Goal: Information Seeking & Learning: Learn about a topic

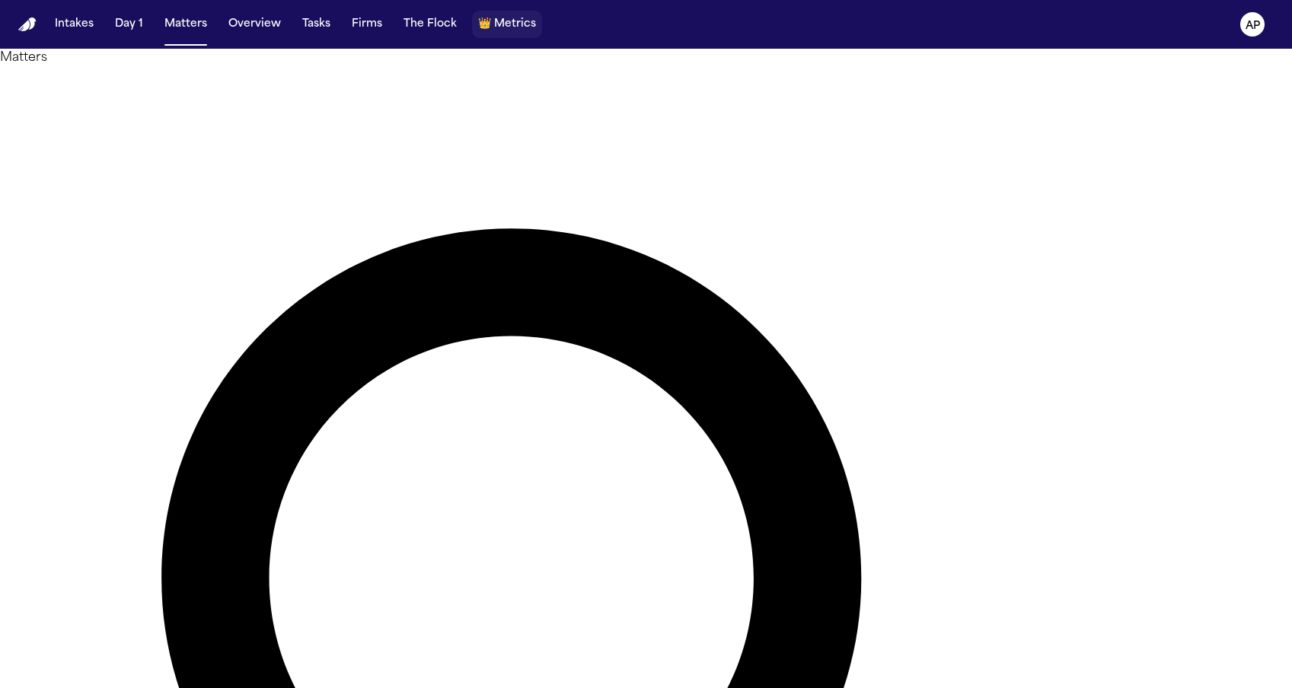
click at [497, 32] on span "Metrics" at bounding box center [515, 24] width 42 height 15
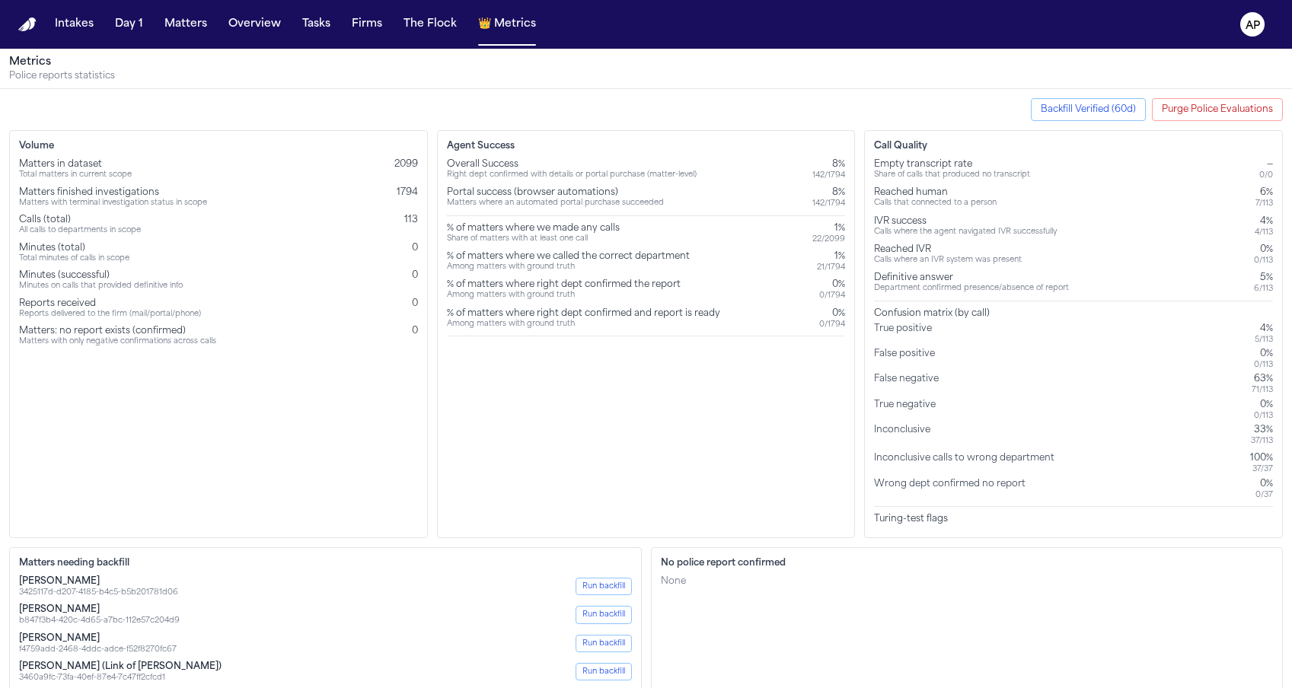
drag, startPoint x: 1222, startPoint y: 103, endPoint x: 1171, endPoint y: 306, distance: 209.5
click at [1253, 107] on button "Purge Police Evaluations" at bounding box center [1217, 109] width 131 height 23
click at [1221, 113] on button "Purge Police Evaluations" at bounding box center [1217, 109] width 131 height 23
click at [1082, 116] on button "Backfill Verified (60d)" at bounding box center [1088, 109] width 115 height 23
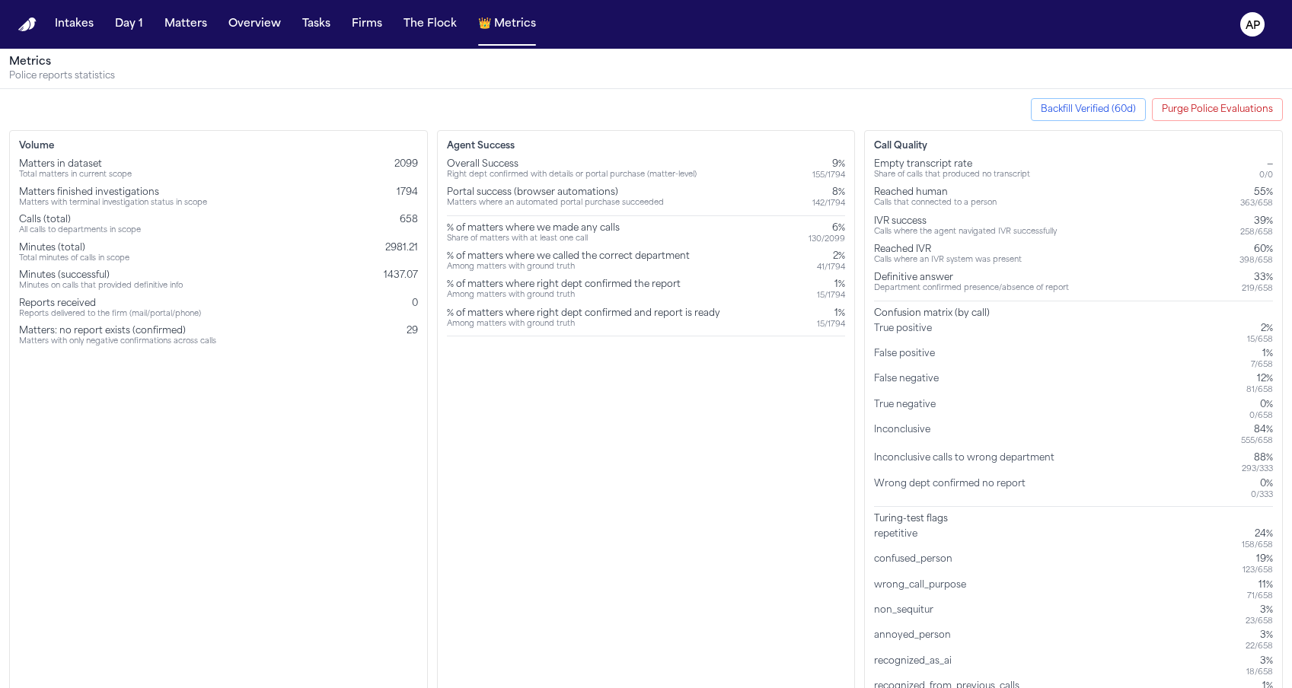
click at [560, 252] on div "% of matters where we called the correct department" at bounding box center [568, 256] width 243 height 12
click at [559, 265] on div "Among matters with ground truth" at bounding box center [568, 268] width 243 height 10
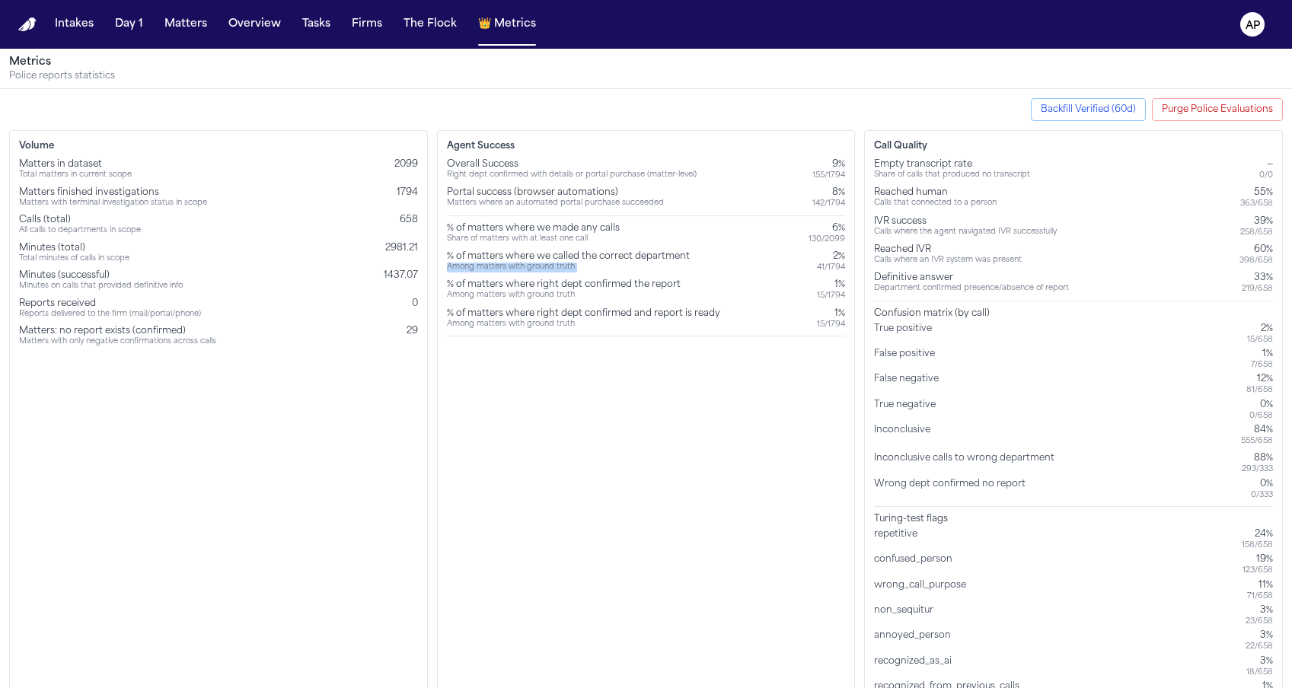
click at [559, 265] on div "Among matters with ground truth" at bounding box center [568, 268] width 243 height 10
click at [553, 272] on div "Among matters with ground truth" at bounding box center [568, 268] width 243 height 10
click at [1269, 485] on div "0%" at bounding box center [1261, 484] width 22 height 12
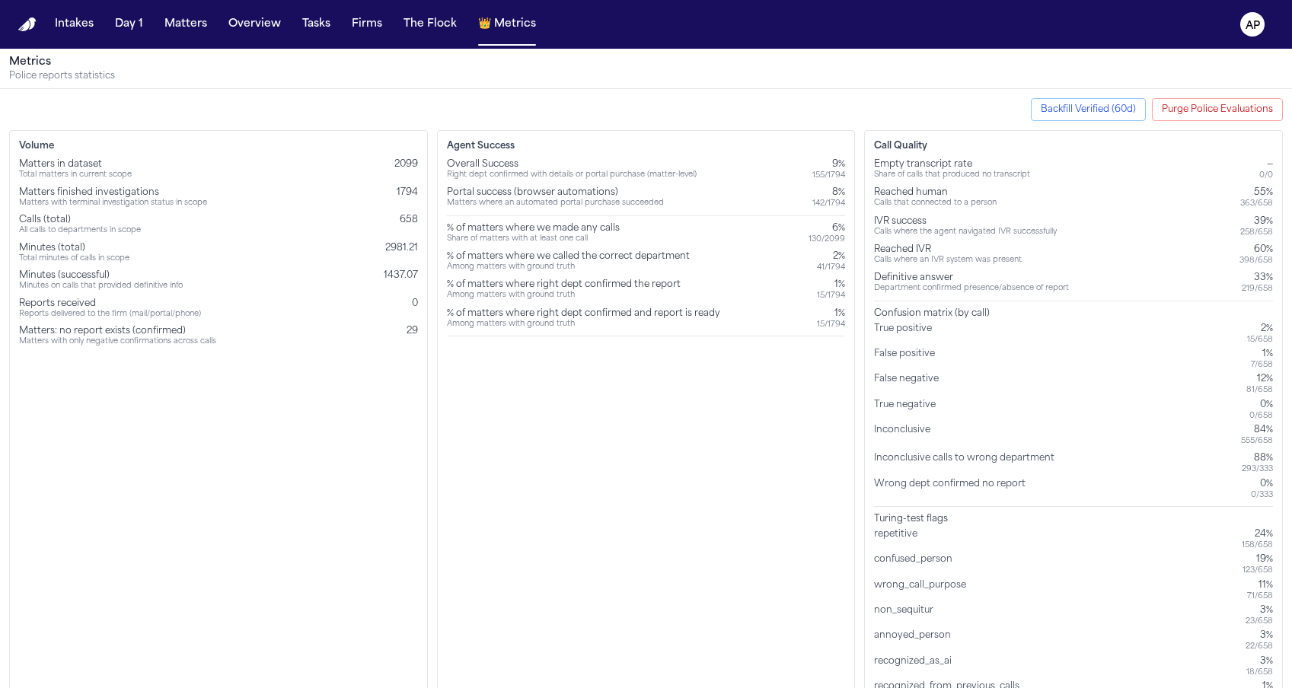
click at [1269, 492] on div "0 / 333" at bounding box center [1261, 495] width 22 height 10
click at [836, 298] on div "15 / 1794" at bounding box center [831, 296] width 28 height 10
click at [553, 303] on div "Overall Success Right dept confirmed with details or portal purchase (matter-le…" at bounding box center [646, 247] width 399 height 178
click at [778, 247] on div "Overall Success Right dept confirmed with details or portal purchase (matter-le…" at bounding box center [646, 247] width 399 height 178
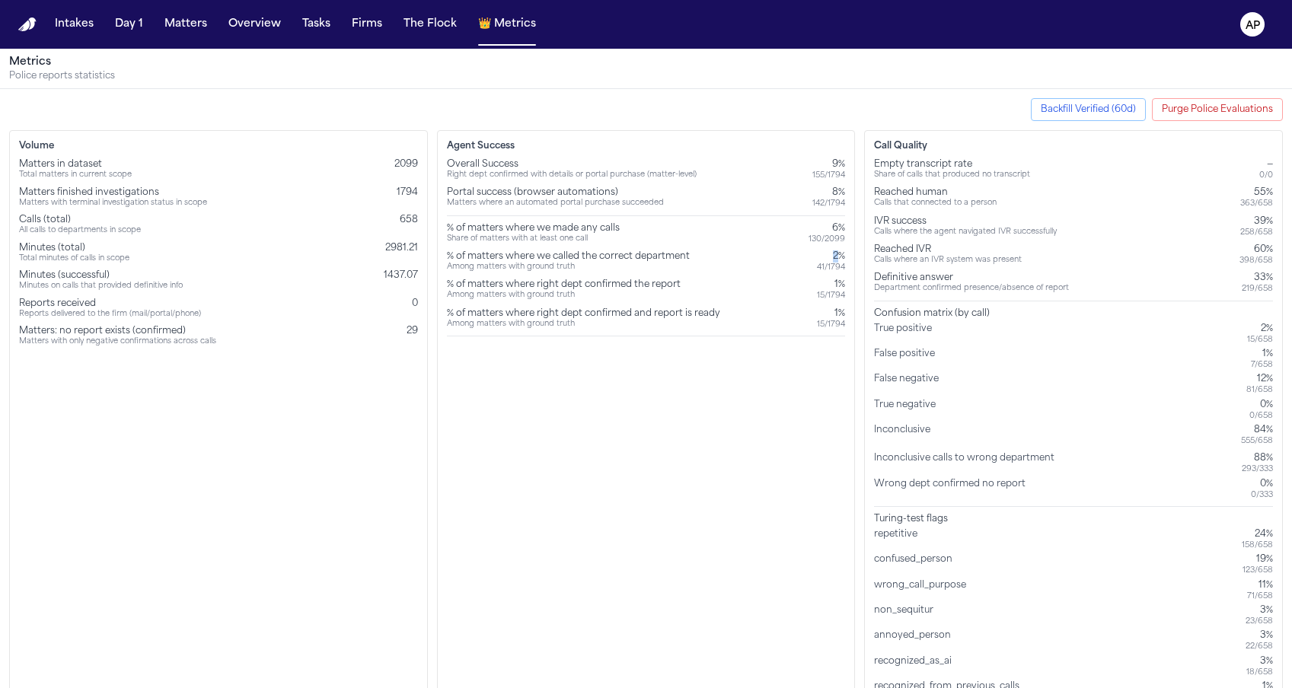
click at [778, 247] on div "Overall Success Right dept confirmed with details or portal purchase (matter-le…" at bounding box center [646, 247] width 399 height 178
click at [778, 345] on div "Agent Success Overall Success Right dept confirmed with details or portal purch…" at bounding box center [646, 421] width 419 height 582
click at [460, 248] on div "Overall Success Right dept confirmed with details or portal purchase (matter-le…" at bounding box center [646, 247] width 399 height 178
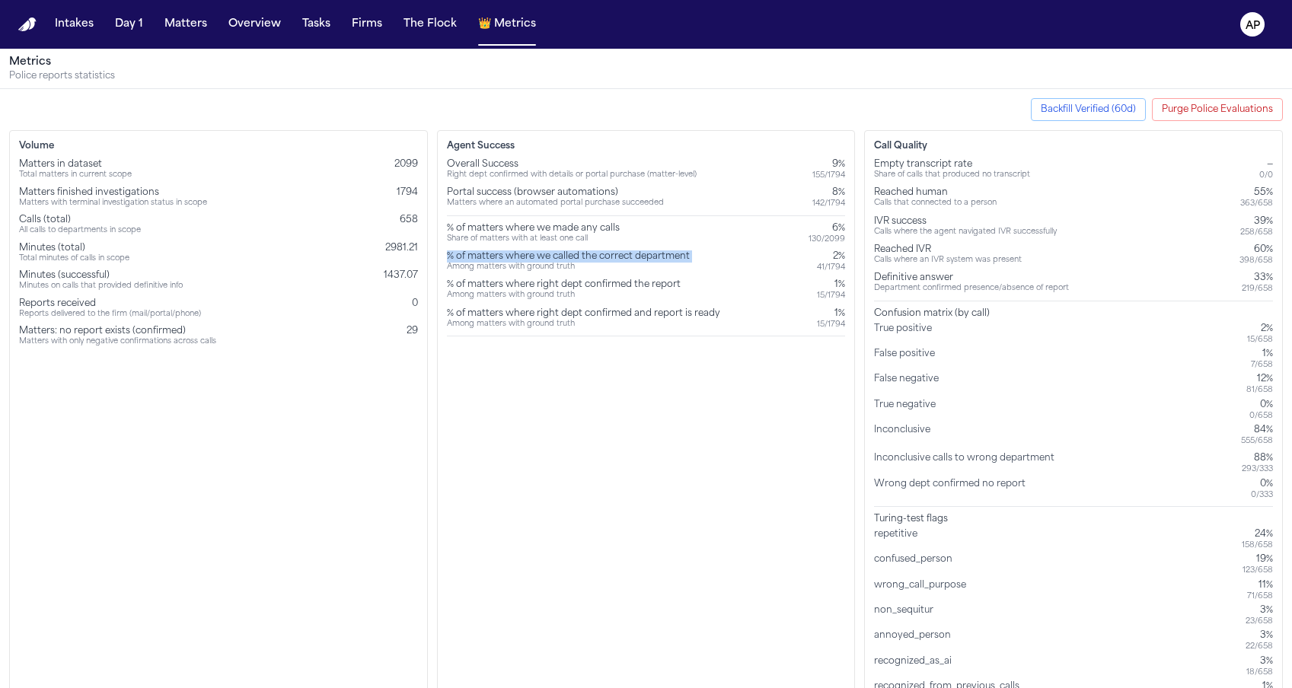
click at [460, 248] on div "Overall Success Right dept confirmed with details or portal purchase (matter-le…" at bounding box center [646, 247] width 399 height 178
click at [501, 291] on div "Among matters with ground truth" at bounding box center [564, 296] width 234 height 10
click at [1247, 28] on text "AP" at bounding box center [1252, 26] width 14 height 11
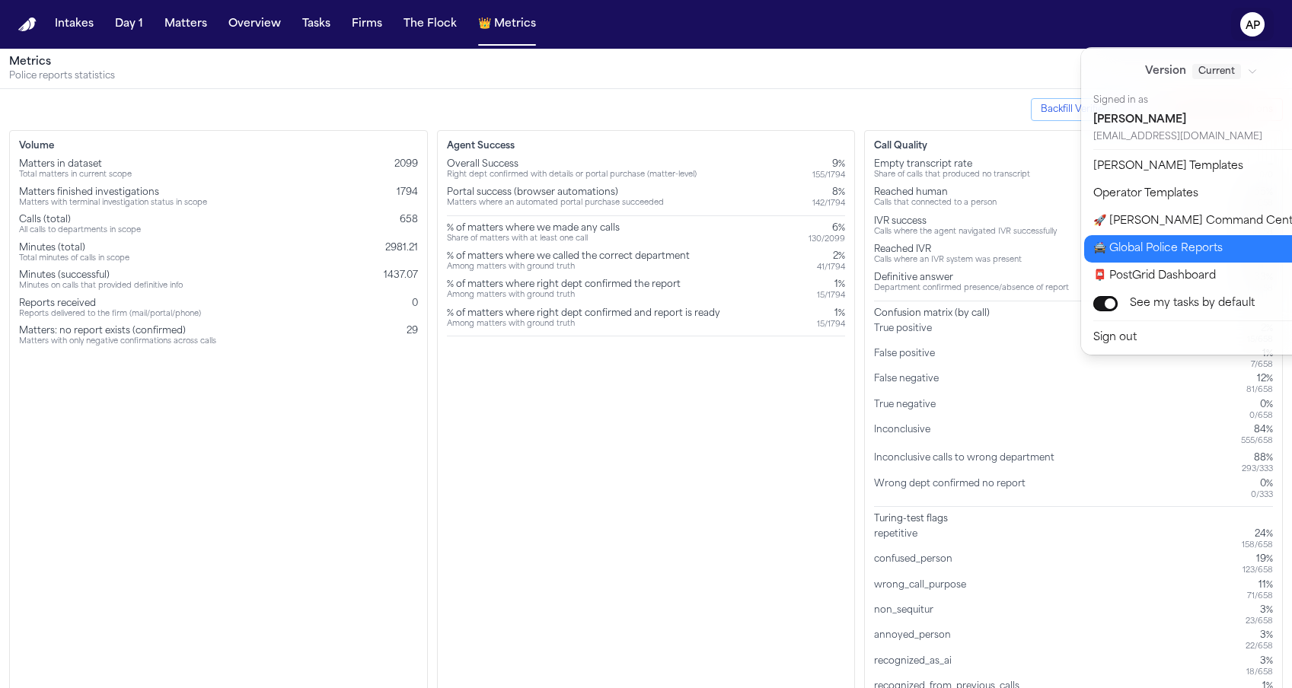
drag, startPoint x: 1107, startPoint y: 219, endPoint x: 1102, endPoint y: 250, distance: 30.8
click at [1102, 250] on div "Version Current Signed in as Amit Patel amit@finchlegal.com Bland Templates Ope…" at bounding box center [1211, 200] width 260 height 307
click at [1102, 250] on button "🚔 Global Police Reports" at bounding box center [1210, 248] width 253 height 27
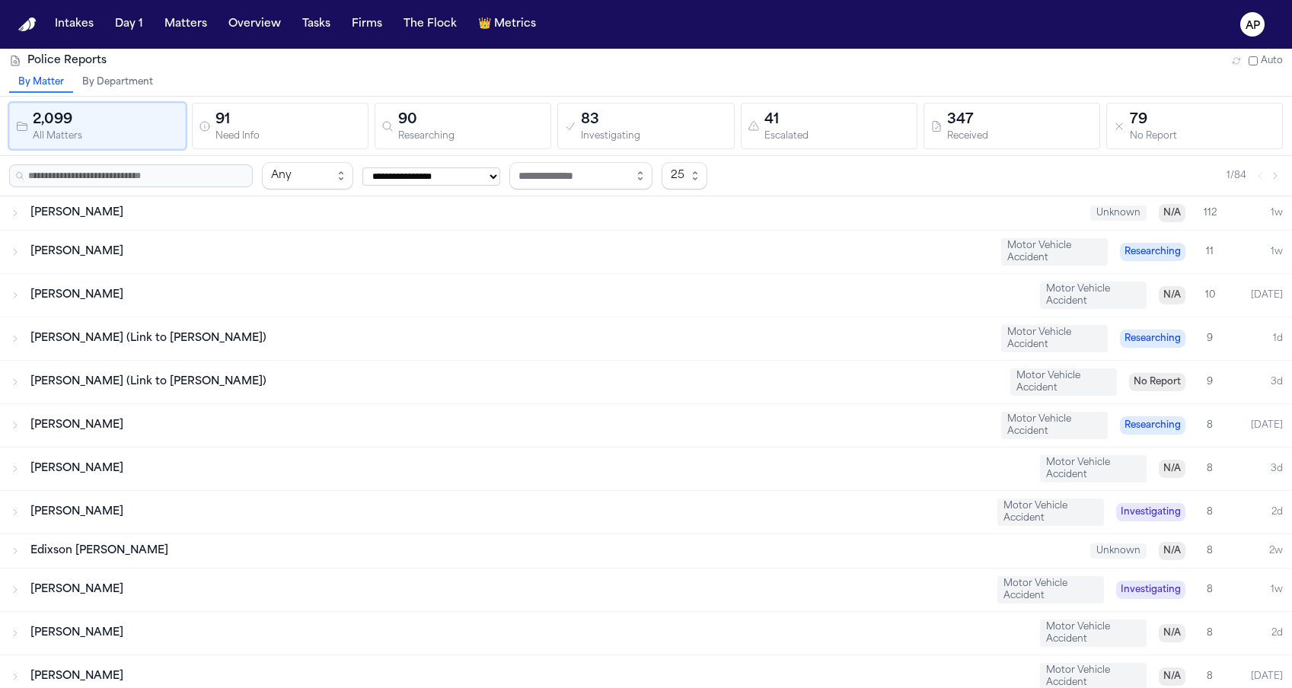
click at [1059, 131] on div "Received" at bounding box center [1020, 136] width 146 height 11
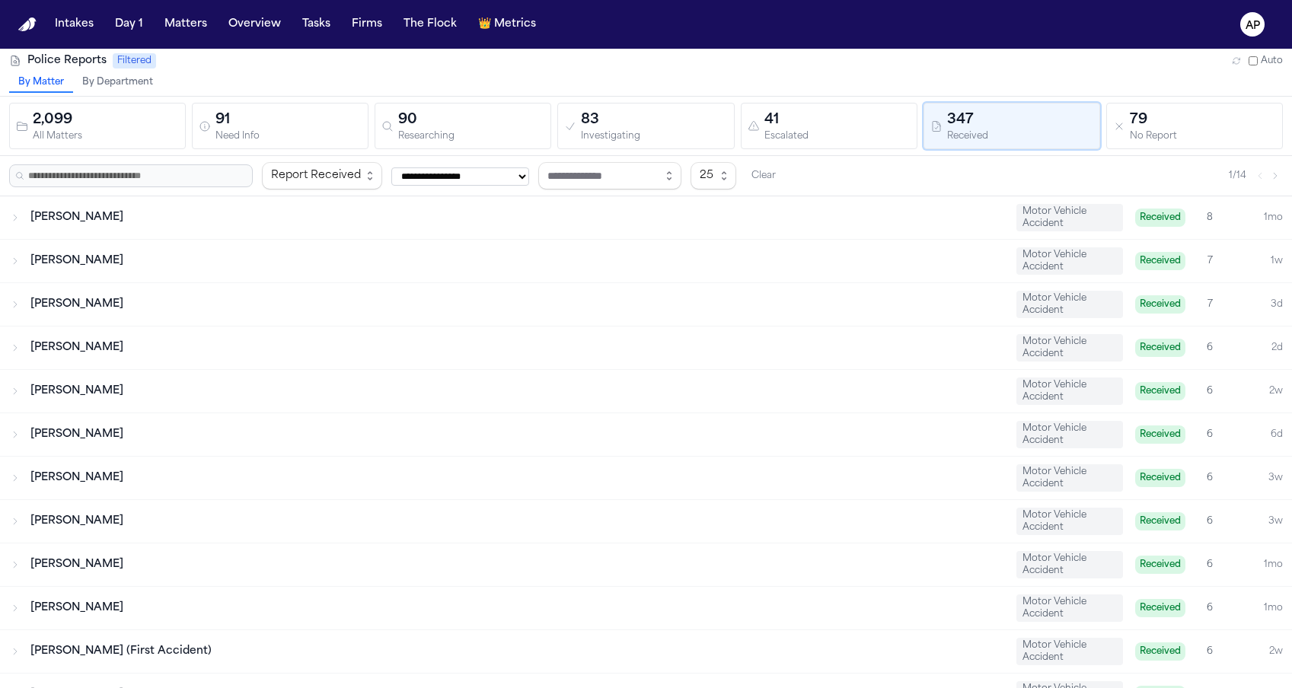
click at [667, 212] on div "[PERSON_NAME]" at bounding box center [516, 217] width 973 height 15
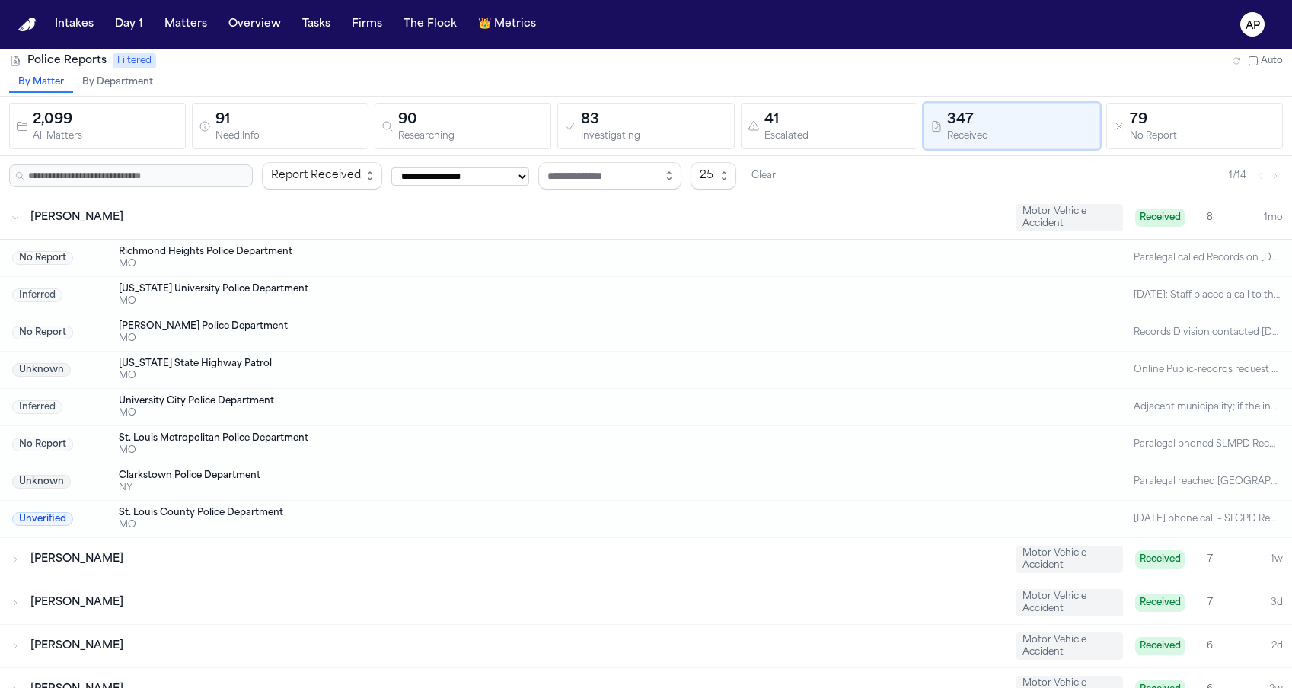
click at [667, 212] on div "[PERSON_NAME]" at bounding box center [516, 217] width 973 height 15
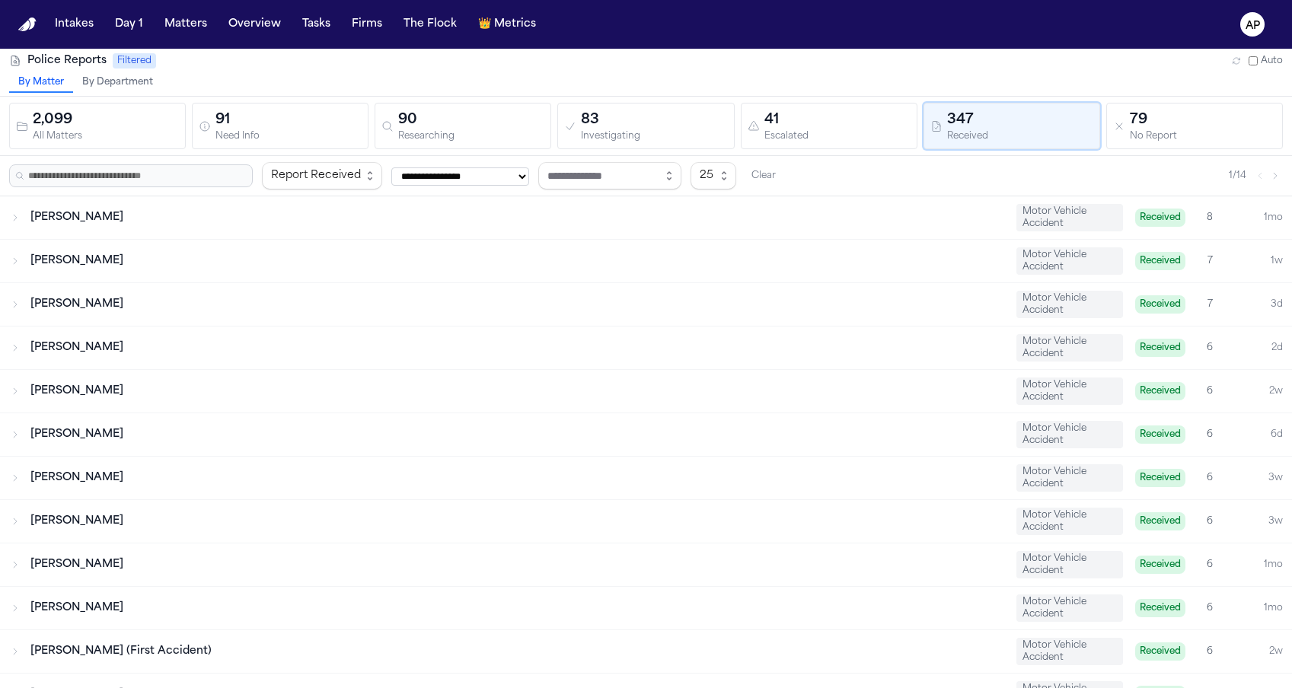
click at [666, 250] on div "Shakir Smith Motor Vehicle Accident Received 7 1w" at bounding box center [646, 261] width 1292 height 43
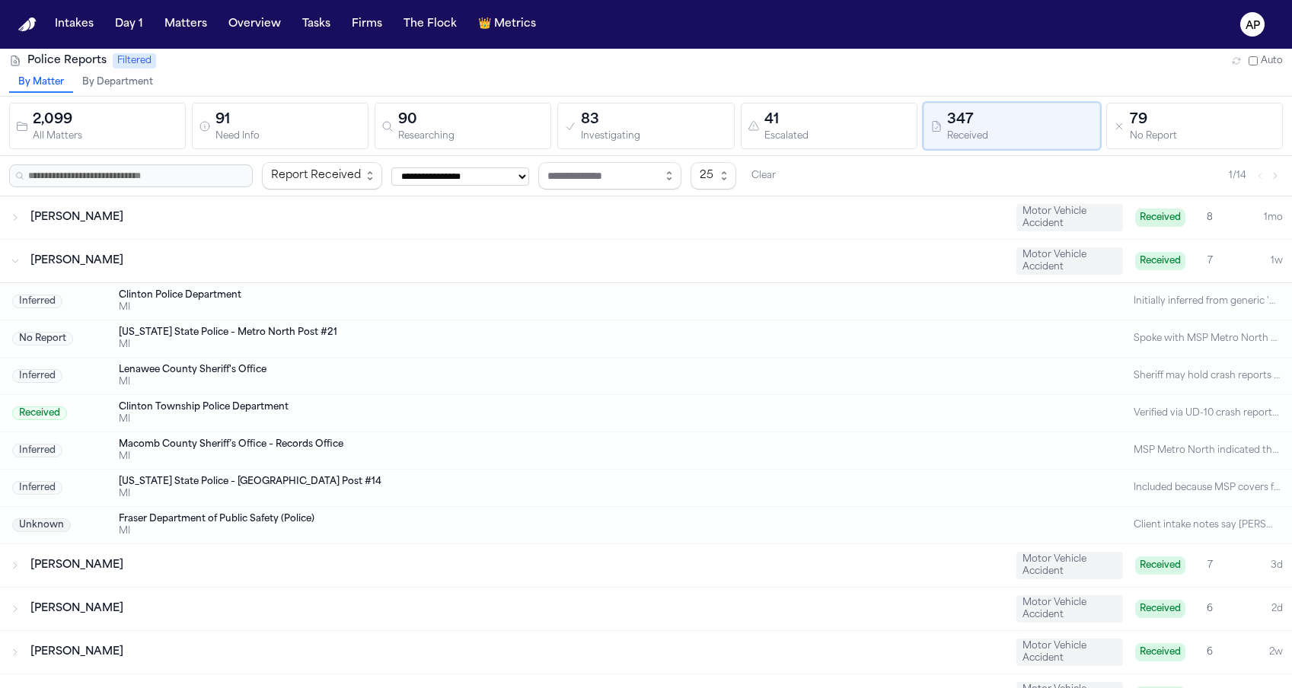
click at [666, 250] on div "Shakir Smith Motor Vehicle Accident Received 7 1w" at bounding box center [646, 261] width 1292 height 43
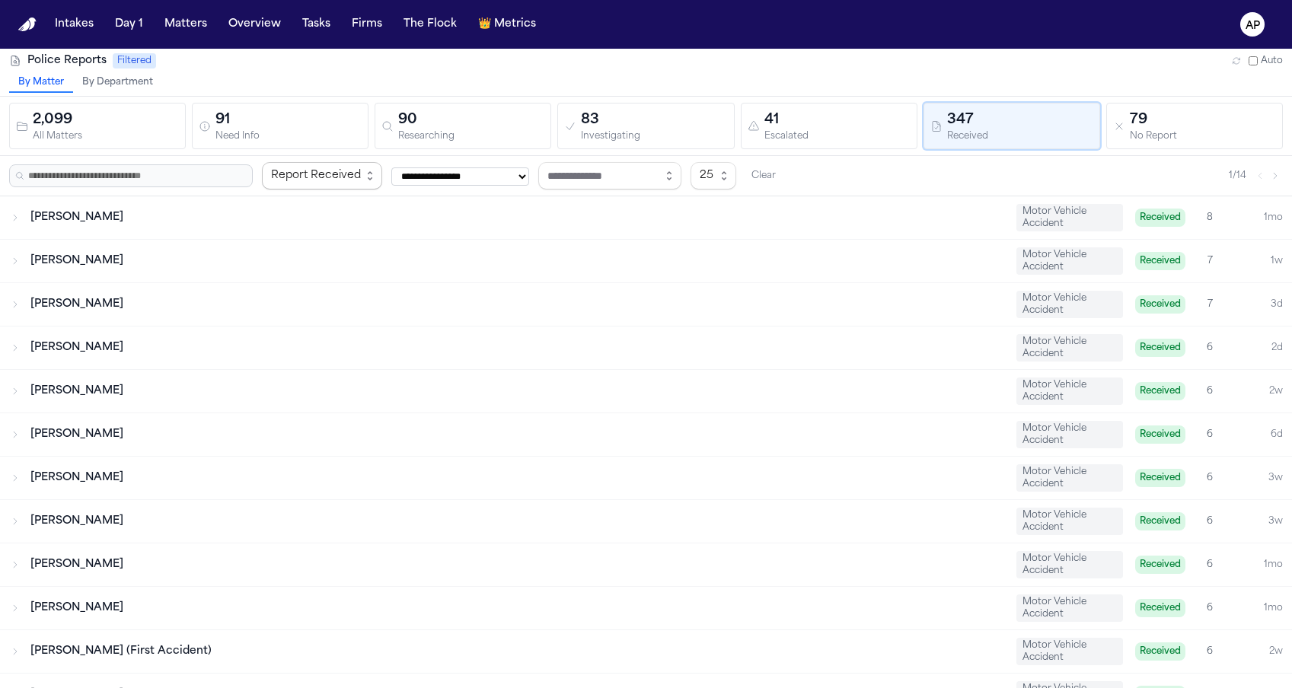
click at [357, 180] on div "Report Received" at bounding box center [316, 176] width 90 height 18
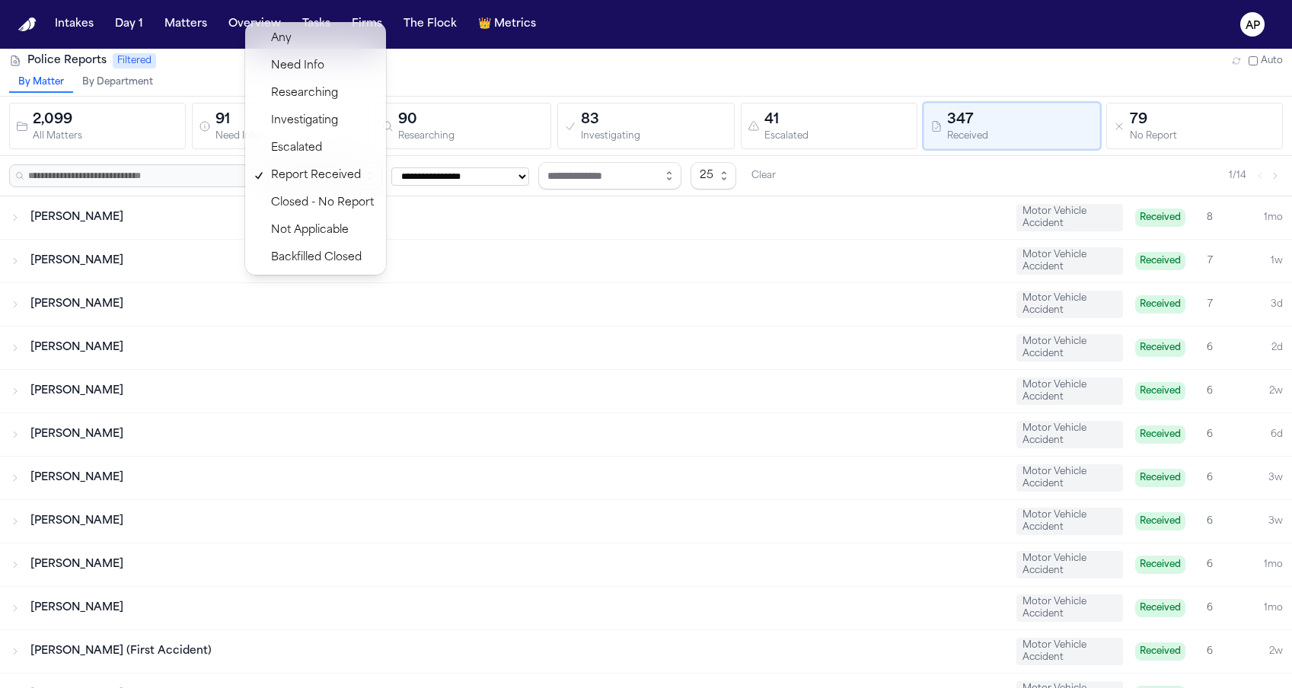
click at [506, 178] on div "**********" at bounding box center [645, 175] width 1273 height 27
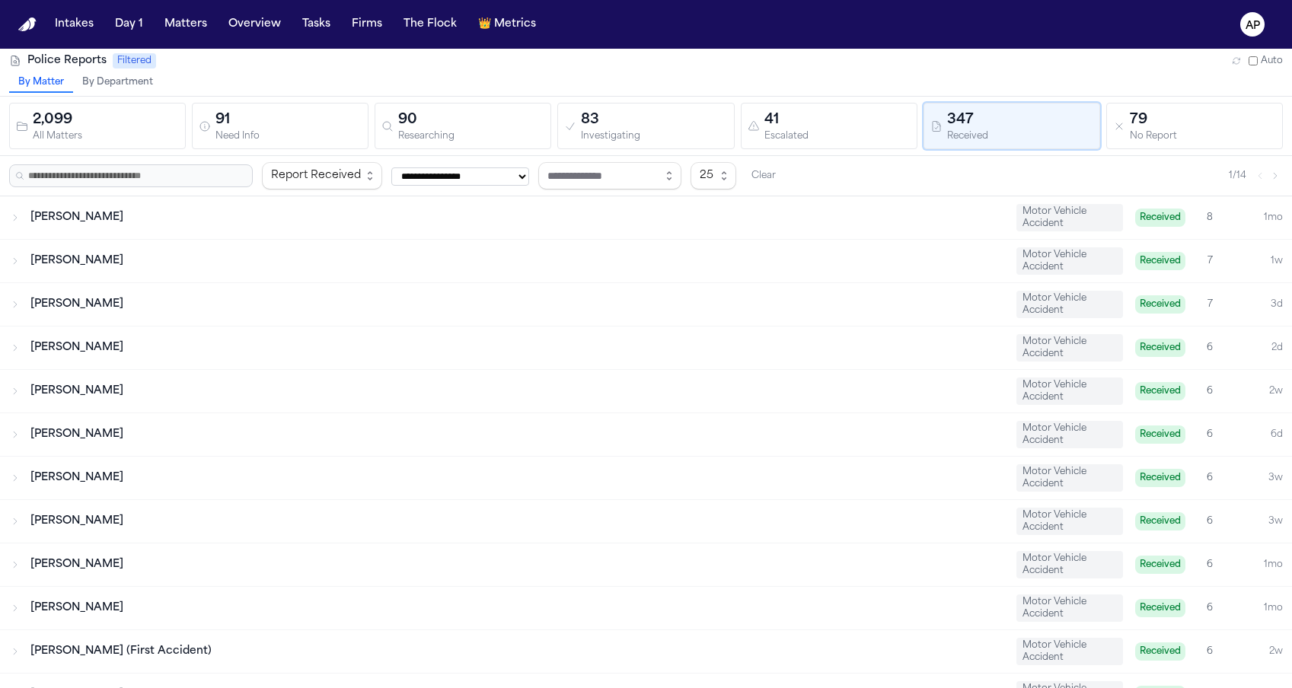
click at [506, 178] on select "**********" at bounding box center [460, 176] width 138 height 18
click at [391, 167] on select "**********" at bounding box center [460, 176] width 138 height 18
click at [615, 134] on div "Investigating" at bounding box center [654, 136] width 146 height 11
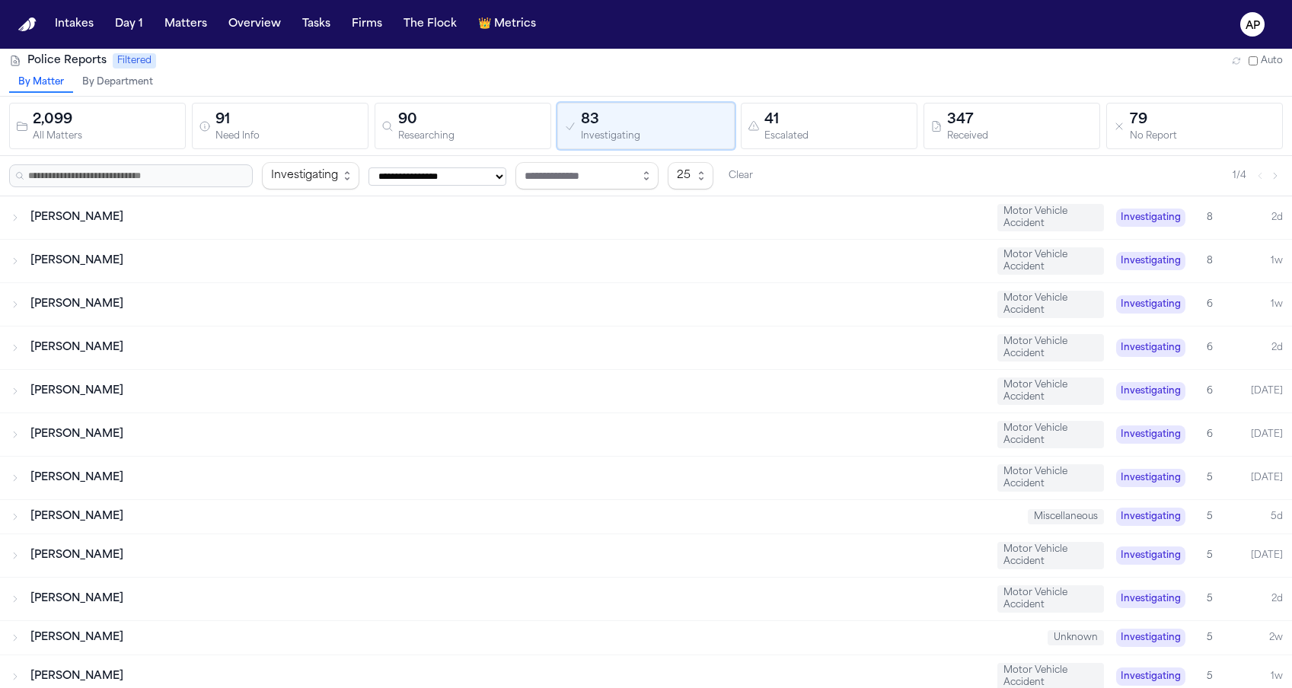
click at [1016, 111] on div "347" at bounding box center [1020, 120] width 146 height 21
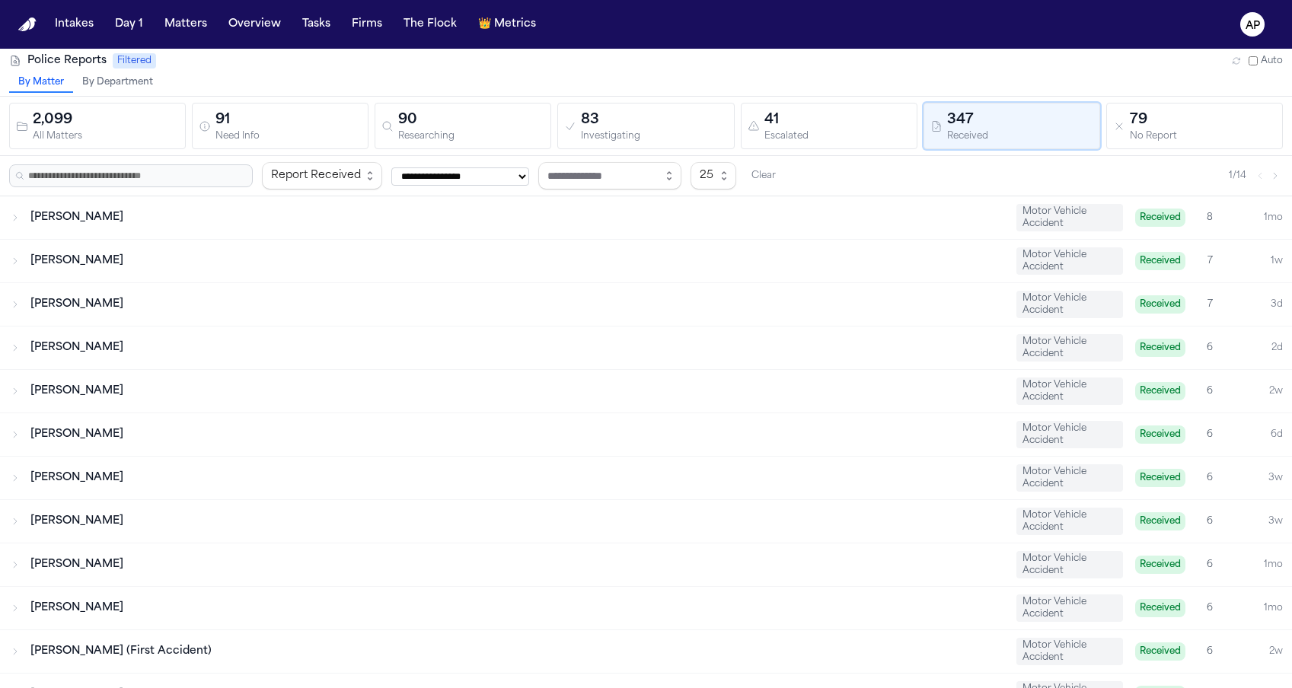
click at [1184, 152] on div "2,099 All Matters 91 Need Info 90 Researching 83 Investigating 41 Escalated 347…" at bounding box center [646, 126] width 1292 height 59
click at [1183, 142] on div "No Report" at bounding box center [1202, 136] width 146 height 11
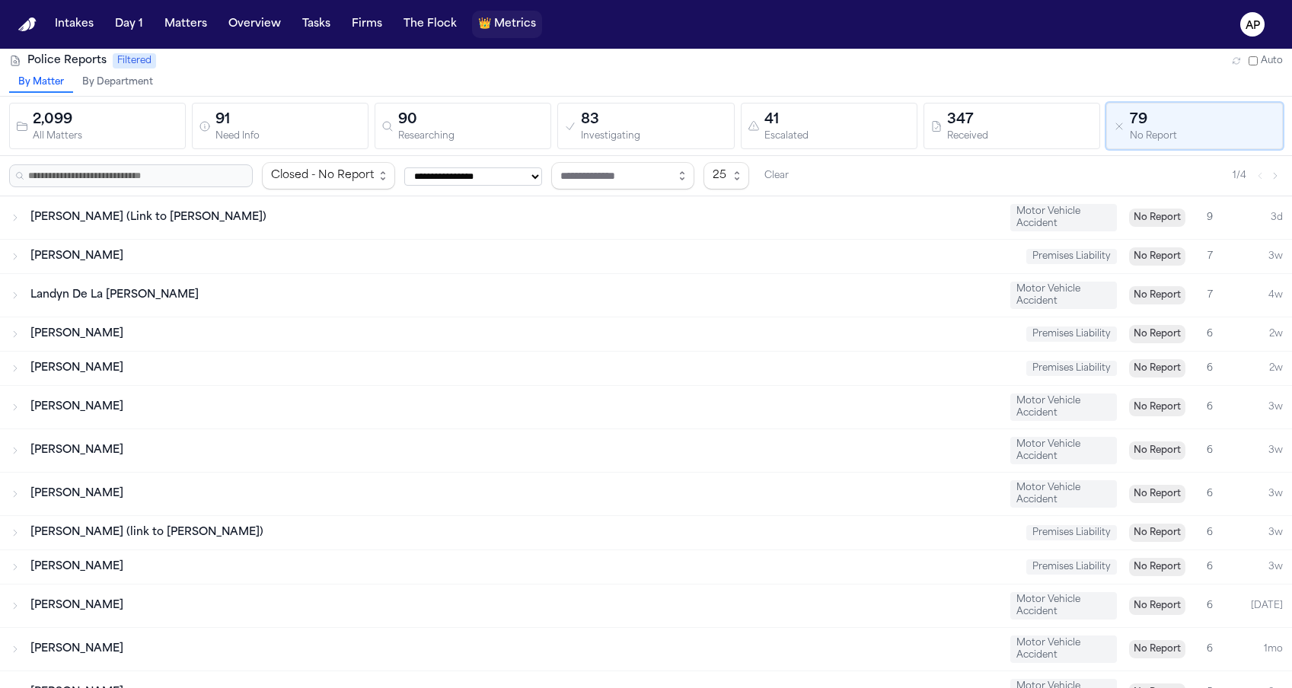
click at [518, 18] on span "Metrics" at bounding box center [515, 24] width 42 height 15
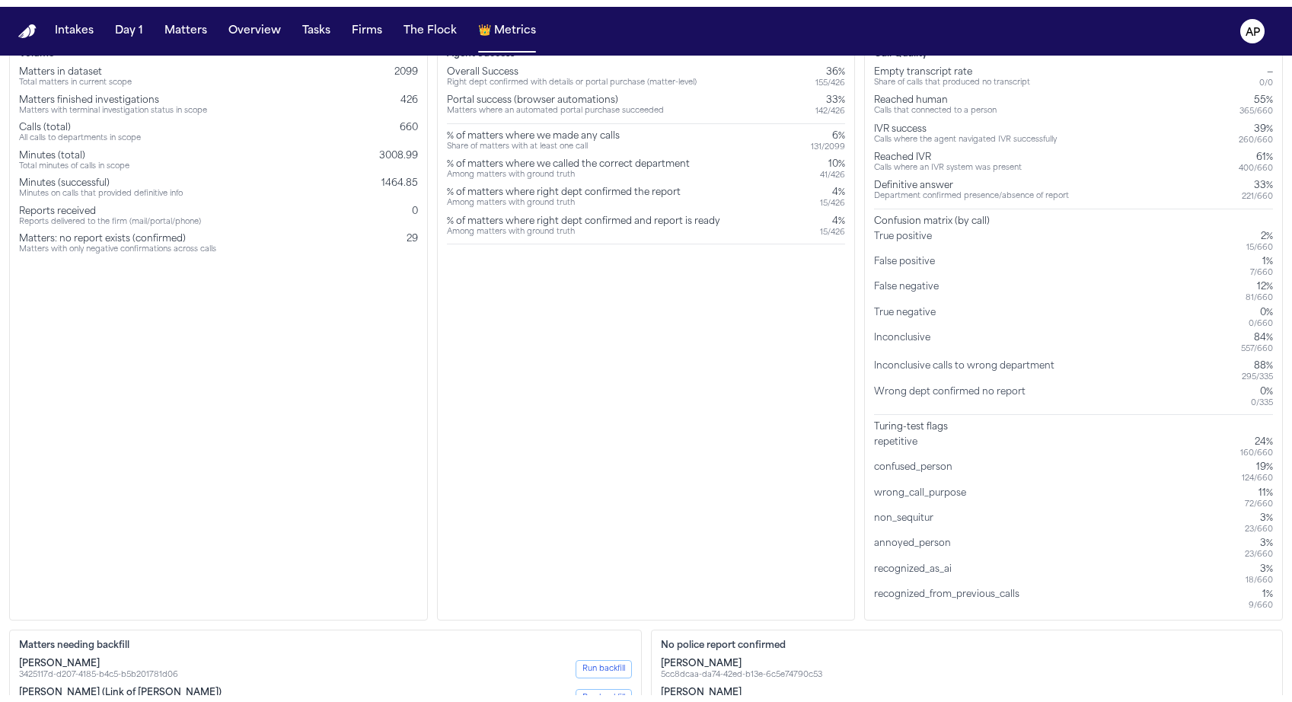
scroll to position [95, 0]
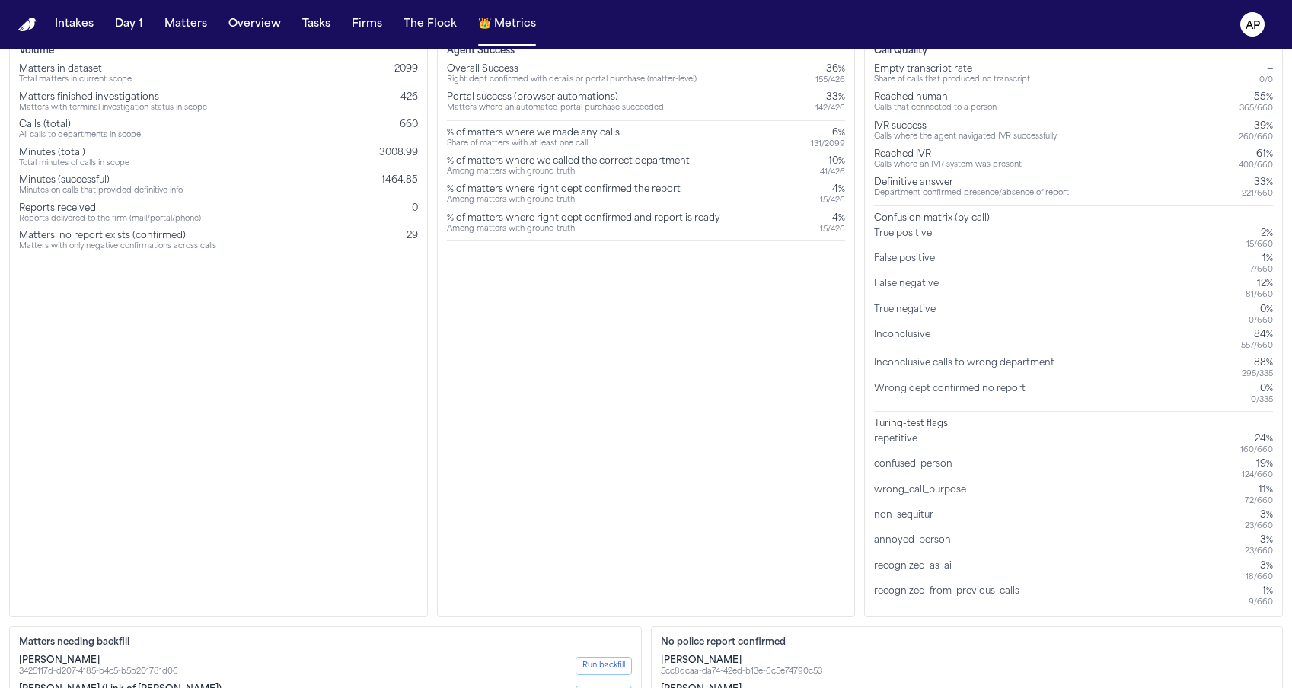
click at [1056, 657] on div "[PERSON_NAME] 5cc8dcaa-da74-42ed-b13e-6c5e74790c53" at bounding box center [967, 666] width 613 height 22
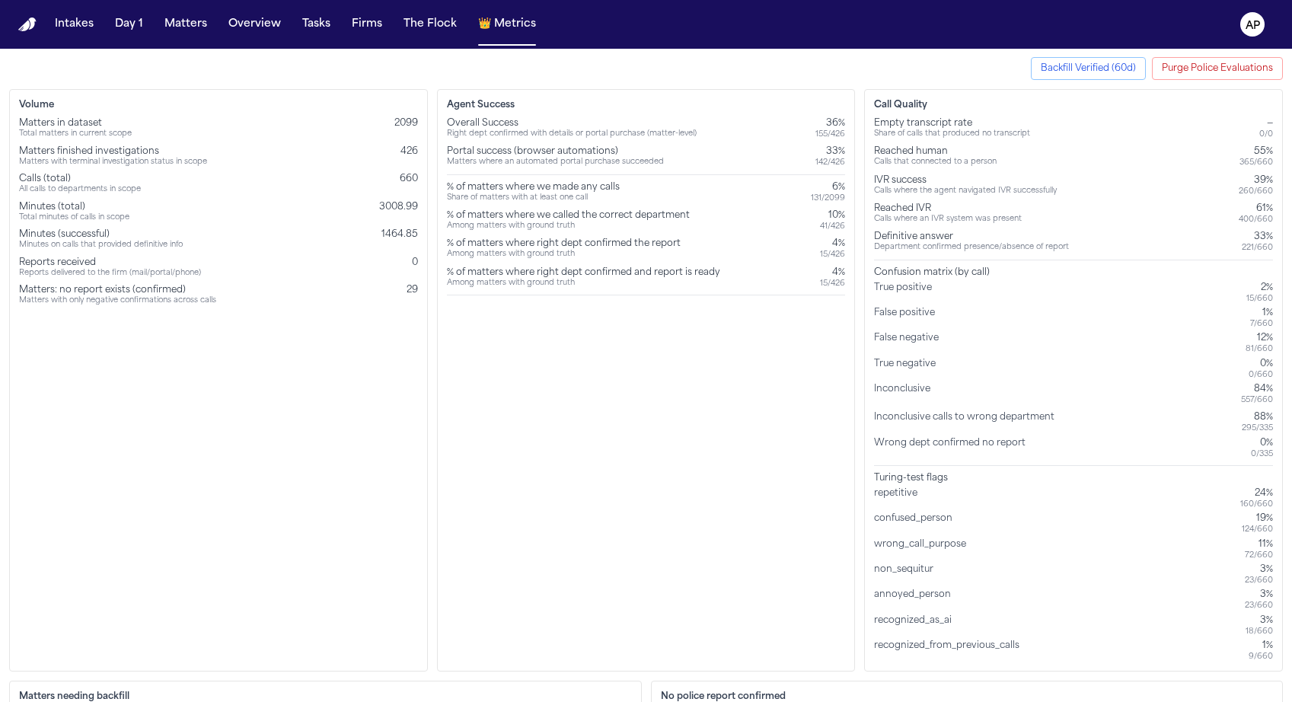
scroll to position [43, 0]
click at [965, 287] on div "True positive 2% 15 / 660" at bounding box center [1073, 291] width 399 height 22
click at [972, 371] on div "True negative 0% 0 / 660" at bounding box center [1073, 367] width 399 height 22
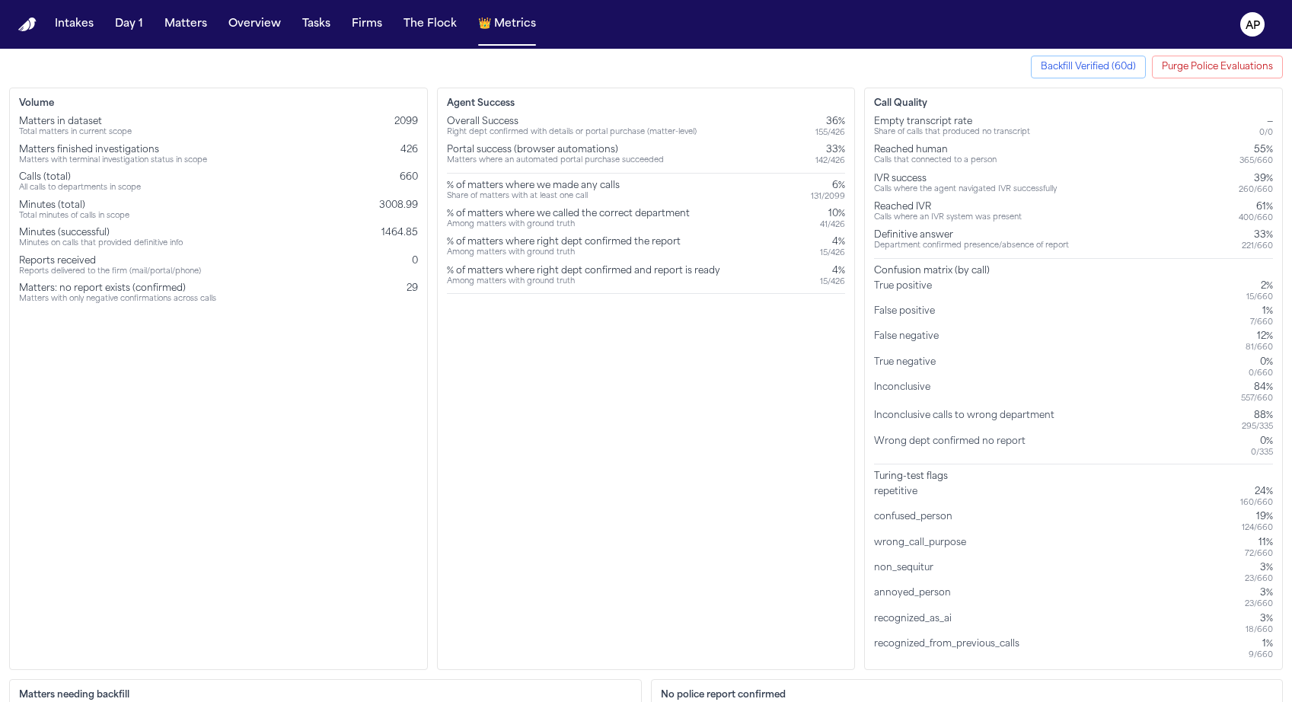
click at [972, 371] on div "True negative 0% 0 / 660" at bounding box center [1073, 367] width 399 height 22
click at [898, 396] on div "Inconclusive" at bounding box center [905, 392] width 62 height 22
click at [899, 388] on div "Inconclusive" at bounding box center [905, 392] width 62 height 22
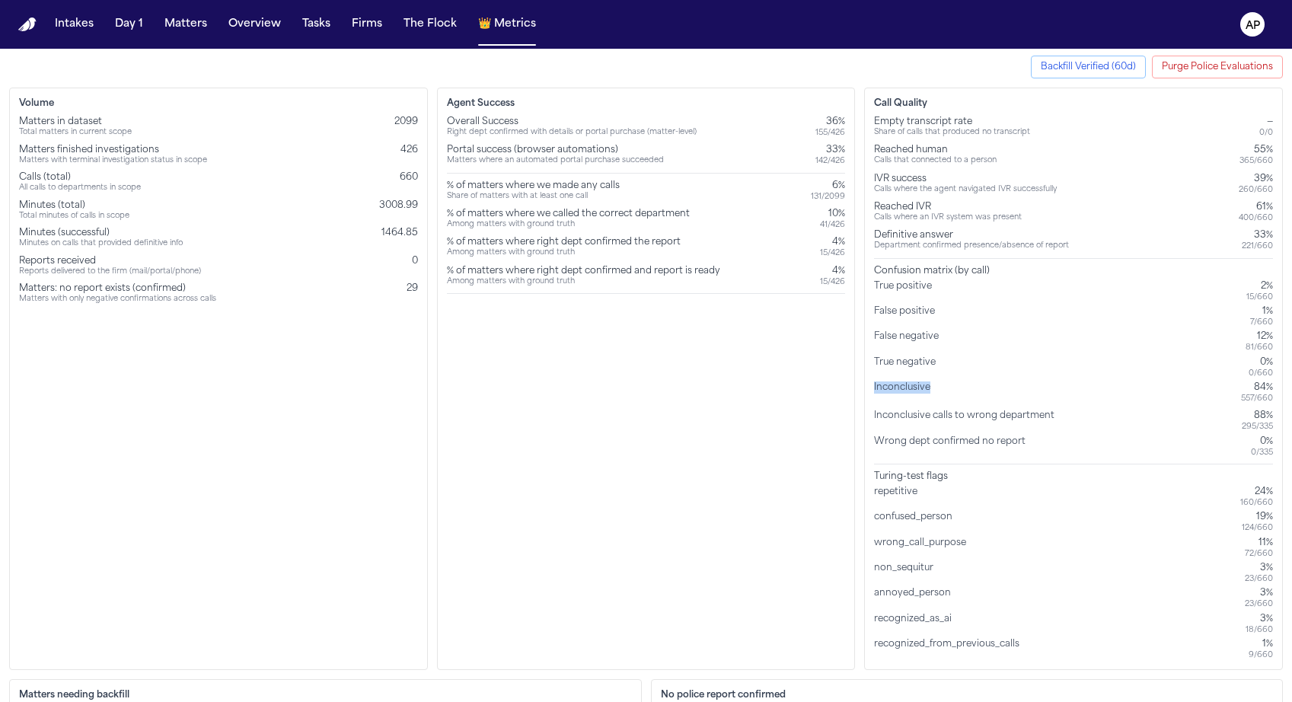
click at [899, 388] on div "Inconclusive" at bounding box center [905, 392] width 62 height 22
copy div "Inconclusive"
click at [1031, 420] on div "Inconclusive calls to wrong department" at bounding box center [967, 420] width 186 height 22
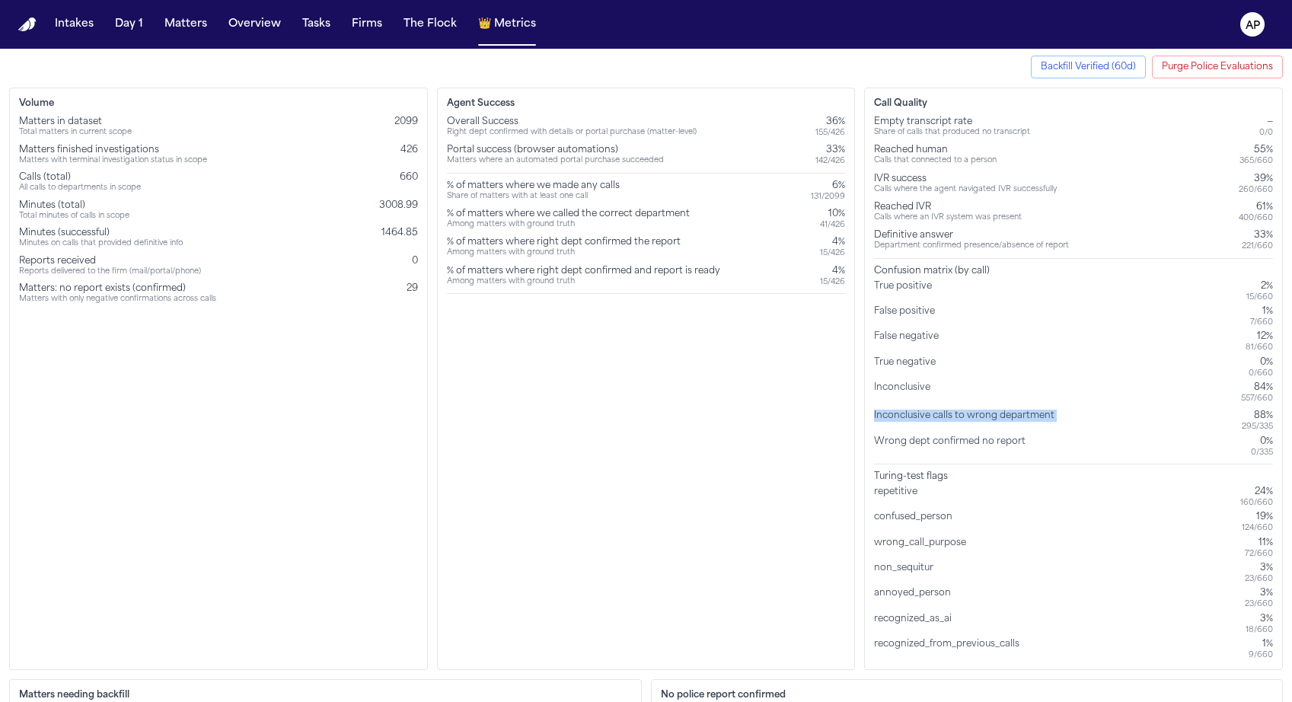
copy div "Inconclusive calls to wrong department"
click at [563, 342] on div "Agent Success Overall Success Right dept confirmed with details or portal purch…" at bounding box center [646, 379] width 419 height 582
click at [373, 237] on div "Minutes (successful) Minutes on calls that provided definitive info 1464.85" at bounding box center [218, 238] width 399 height 22
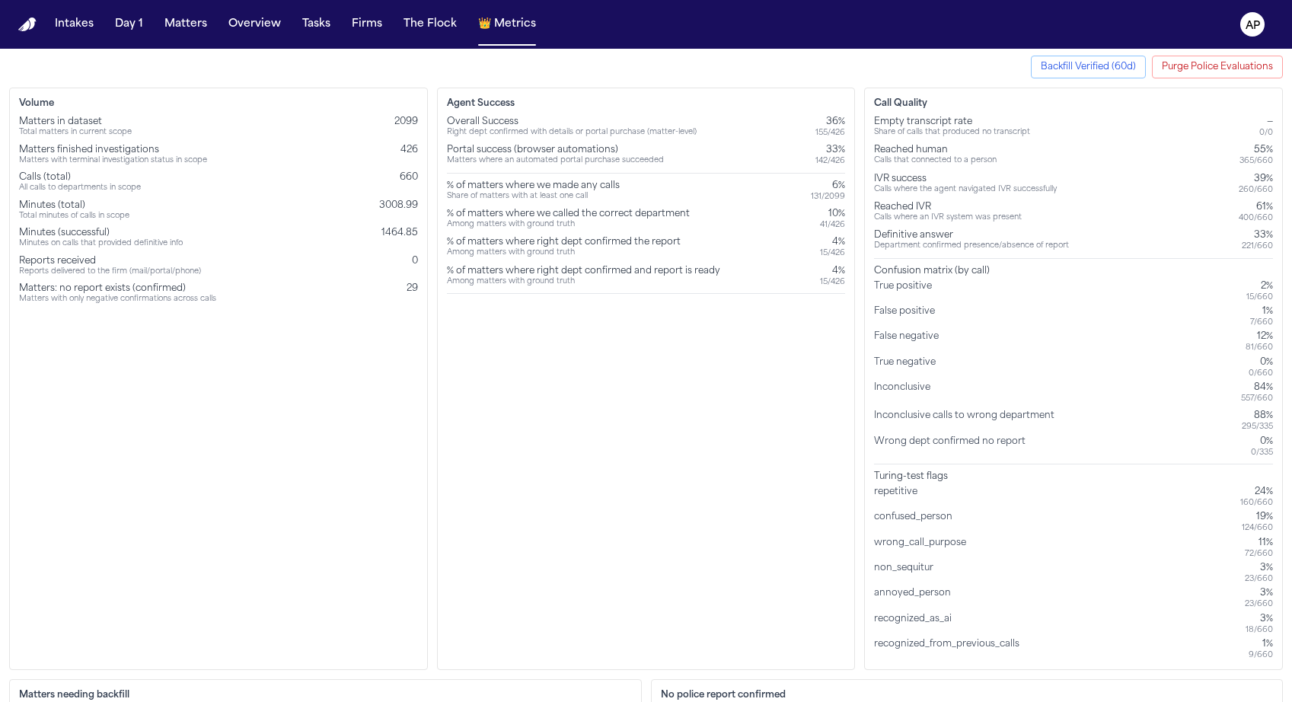
click at [602, 479] on div "Agent Success Overall Success Right dept confirmed with details or portal purch…" at bounding box center [646, 379] width 419 height 582
click at [1247, 250] on div "221 / 660" at bounding box center [1256, 246] width 31 height 10
click at [967, 247] on div "Department confirmed presence/absence of report" at bounding box center [971, 246] width 195 height 10
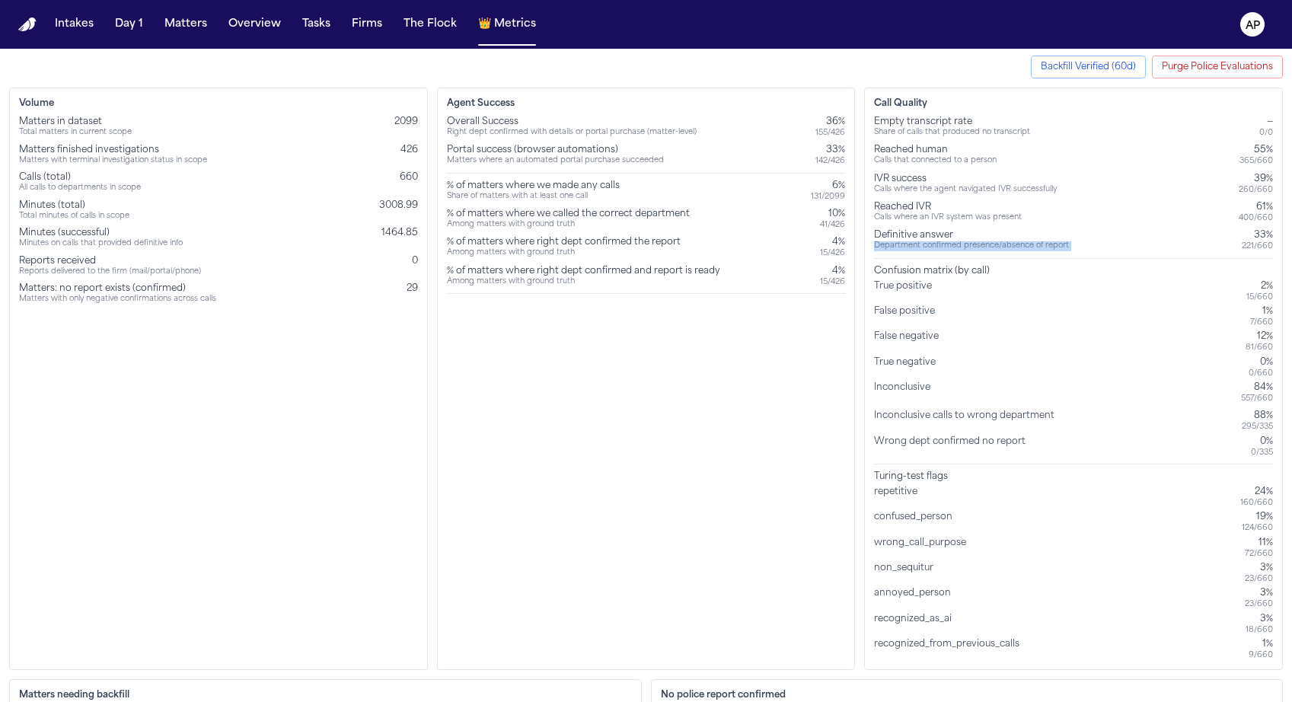
click at [967, 247] on div "Department confirmed presence/absence of report" at bounding box center [971, 246] width 195 height 10
click at [933, 366] on div "True negative" at bounding box center [908, 367] width 68 height 22
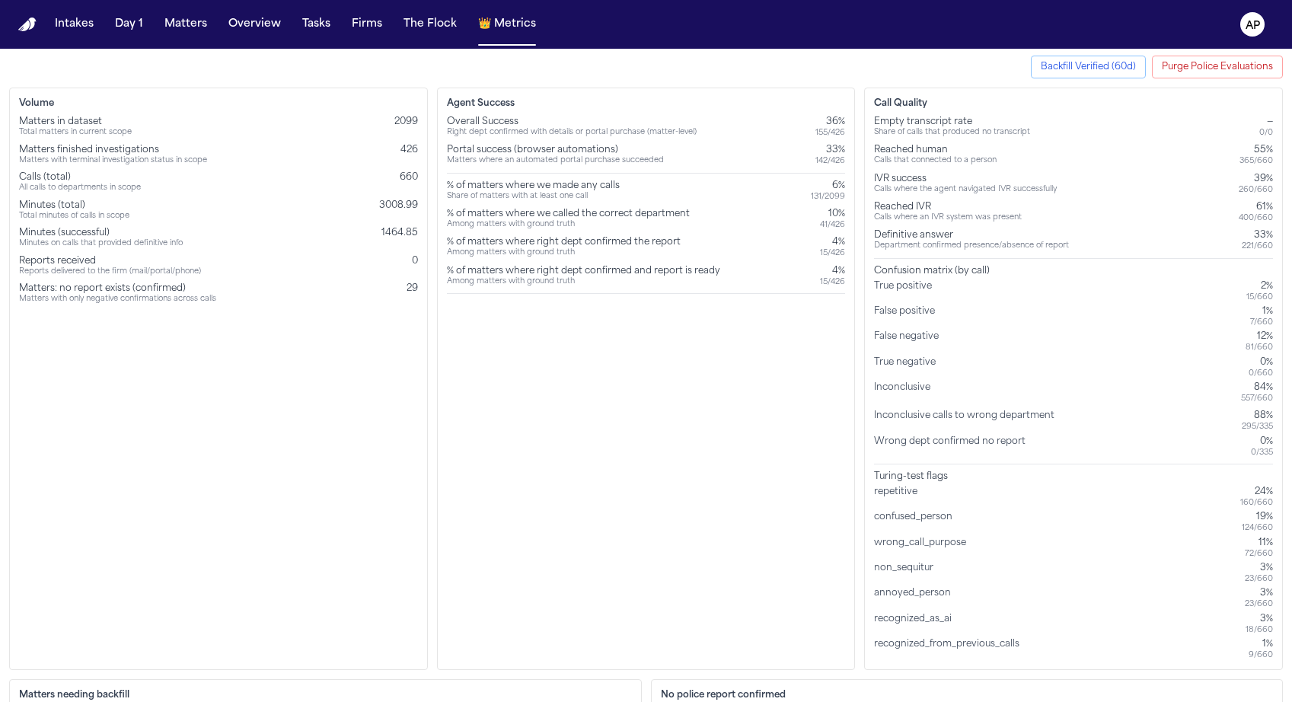
click at [933, 366] on div "True negative" at bounding box center [908, 367] width 68 height 22
click at [887, 288] on div "True positive" at bounding box center [906, 291] width 64 height 22
click at [900, 251] on div "Department confirmed presence/absence of report" at bounding box center [971, 246] width 195 height 10
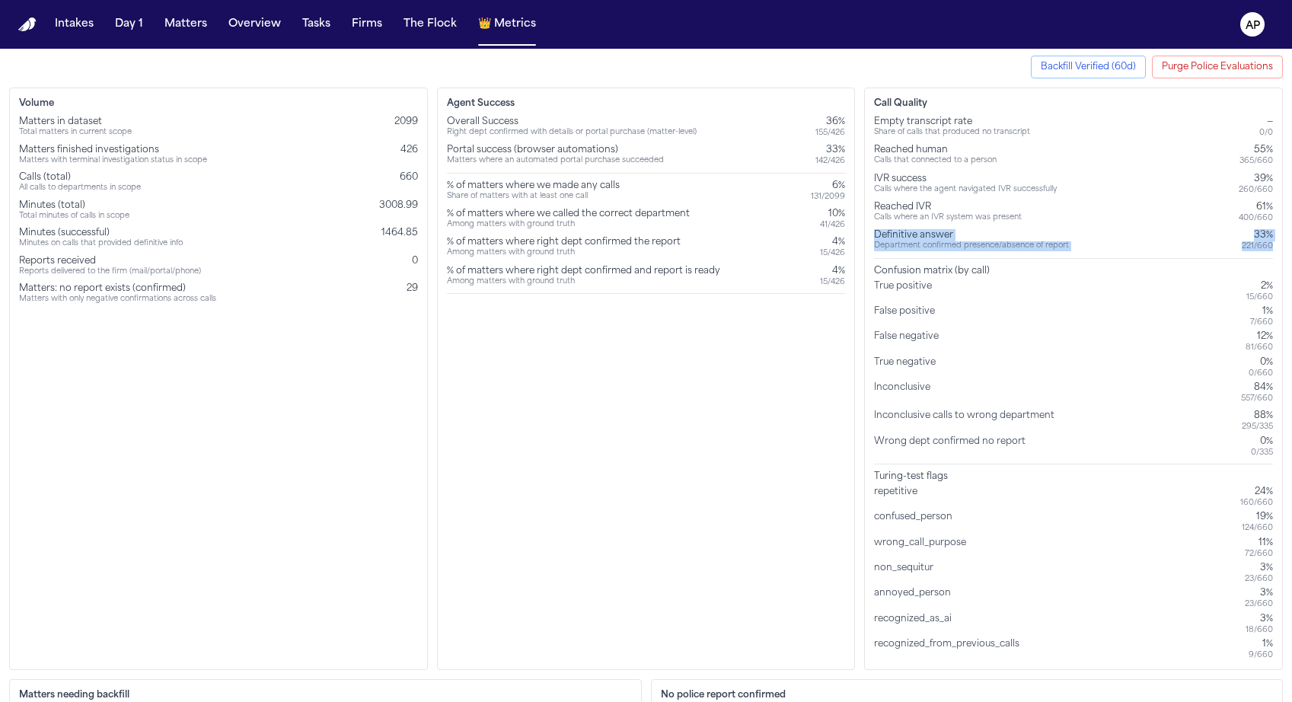
copy div "Definitive answer Department confirmed presence/absence of report 33% 221 / 660"
drag, startPoint x: 870, startPoint y: 235, endPoint x: 1280, endPoint y: 246, distance: 410.4
click at [1280, 246] on div "Call Quality Empty transcript rate Share of calls that produced no transcript —…" at bounding box center [1073, 379] width 419 height 582
click at [795, 363] on div "Agent Success Overall Success Right dept confirmed with details or portal purch…" at bounding box center [646, 379] width 419 height 582
click at [905, 152] on div "Reached human" at bounding box center [935, 150] width 123 height 12
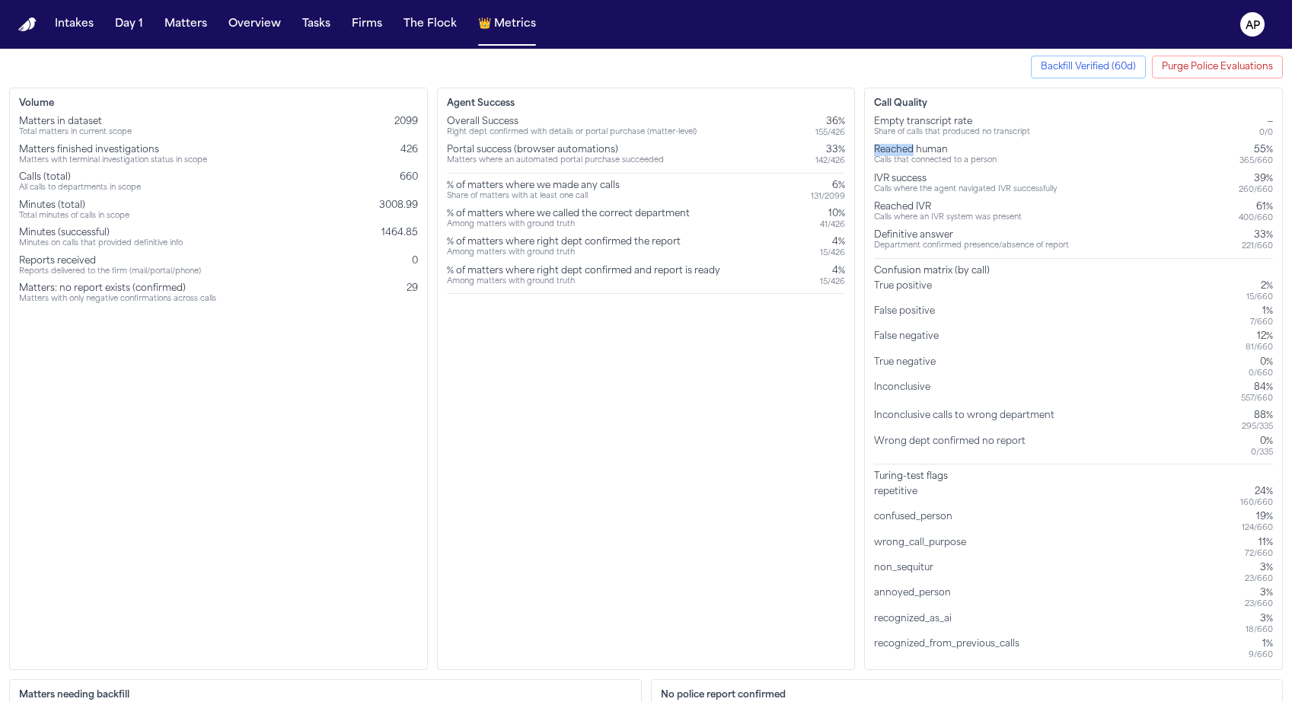
click at [905, 152] on div "Reached human" at bounding box center [935, 150] width 123 height 12
click at [905, 185] on div "Calls where the agent navigated IVR successfully" at bounding box center [965, 190] width 183 height 10
click at [744, 272] on div "% of matters where right dept confirmed and report is ready Among matters with …" at bounding box center [646, 276] width 399 height 22
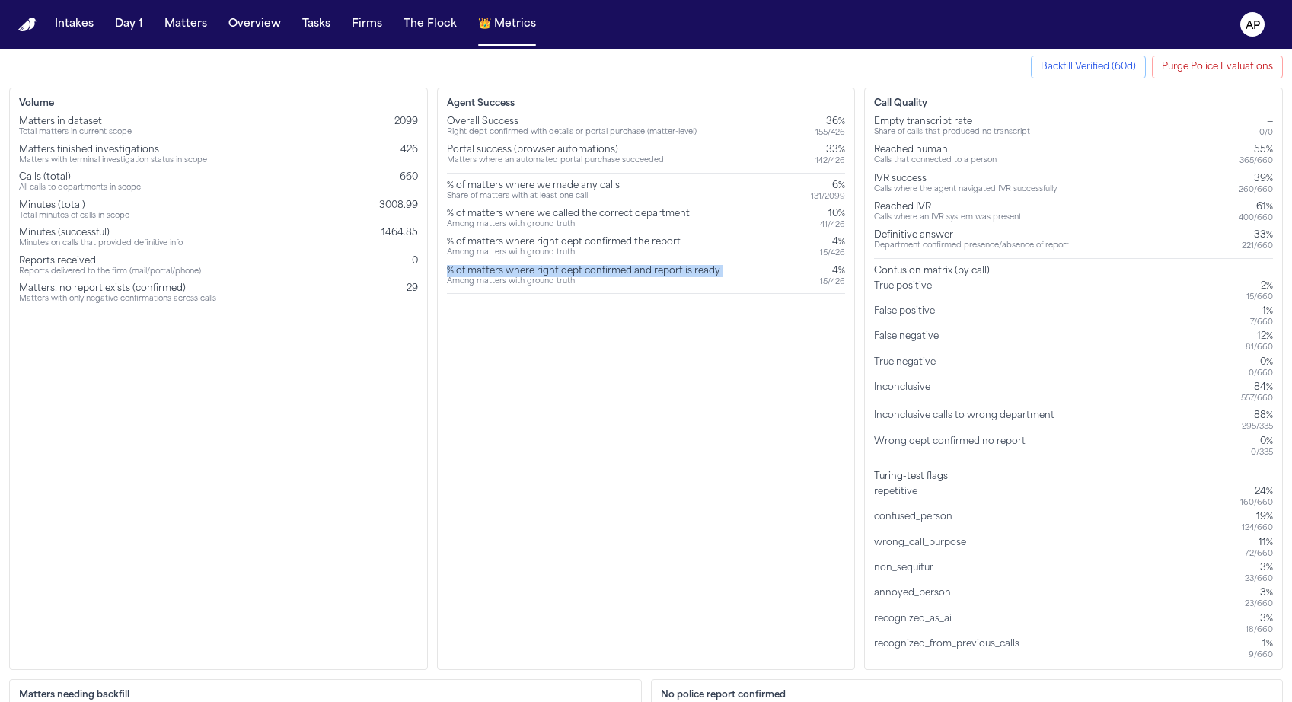
click at [744, 272] on div "% of matters where right dept confirmed and report is ready Among matters with …" at bounding box center [646, 276] width 399 height 22
click at [836, 274] on div "4%" at bounding box center [832, 271] width 25 height 12
click at [815, 150] on div "33%" at bounding box center [830, 150] width 30 height 12
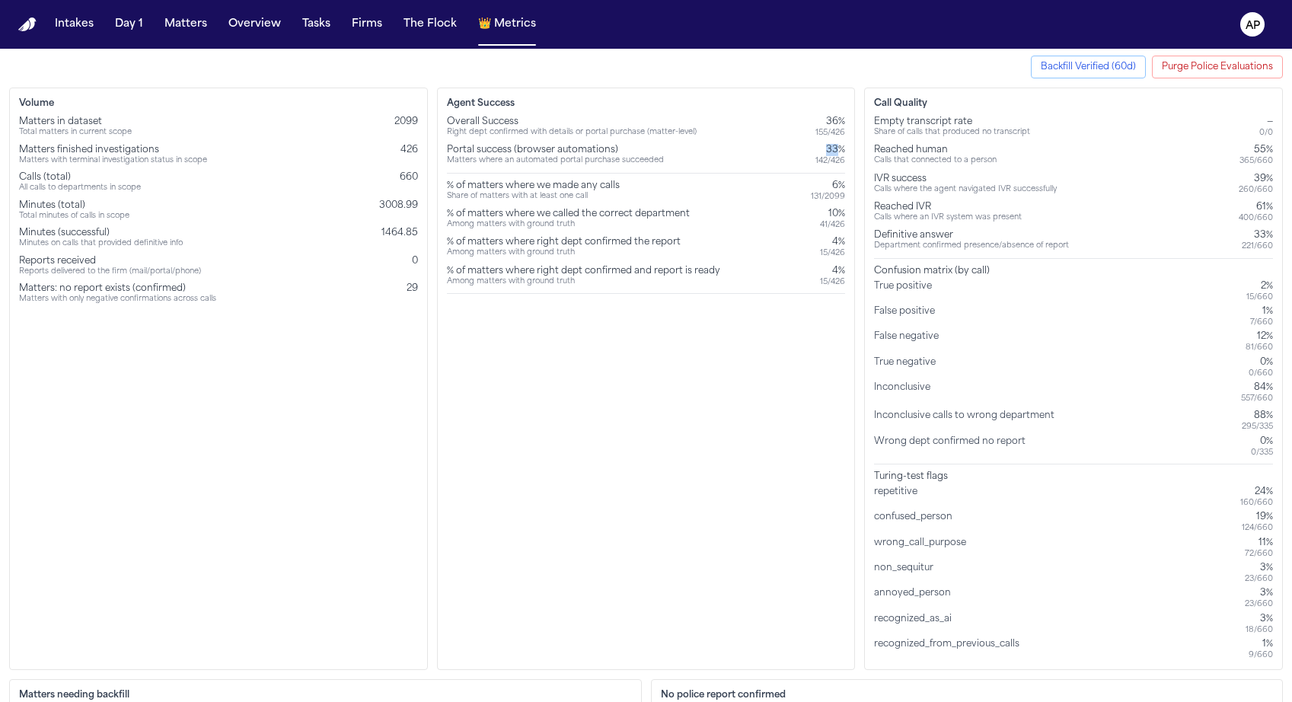
click at [815, 150] on div "33%" at bounding box center [830, 150] width 30 height 12
click at [714, 368] on div "Agent Success Overall Success Right dept confirmed with details or portal purch…" at bounding box center [646, 379] width 419 height 582
